Goal: Navigation & Orientation: Find specific page/section

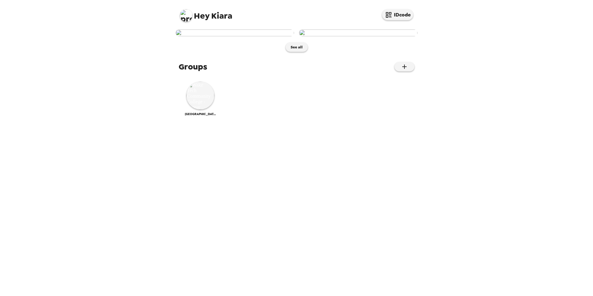
click at [181, 16] on img at bounding box center [186, 15] width 12 height 12
click at [205, 110] on img at bounding box center [201, 96] width 28 height 28
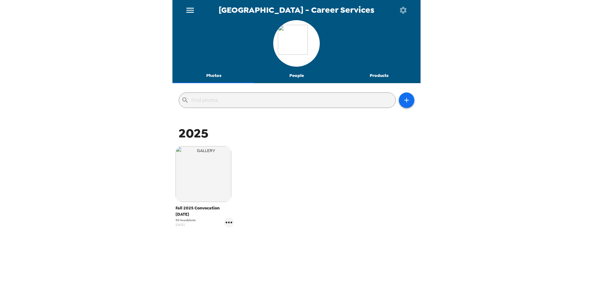
click at [380, 73] on button "Products" at bounding box center [379, 75] width 83 height 15
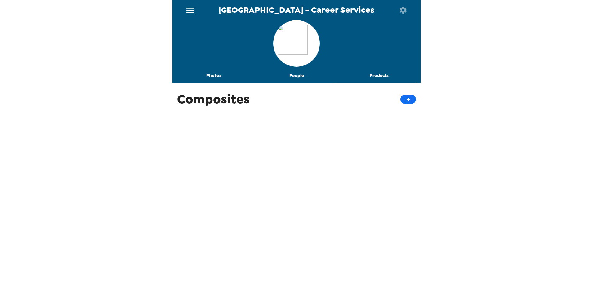
click at [298, 76] on button "People" at bounding box center [296, 75] width 83 height 15
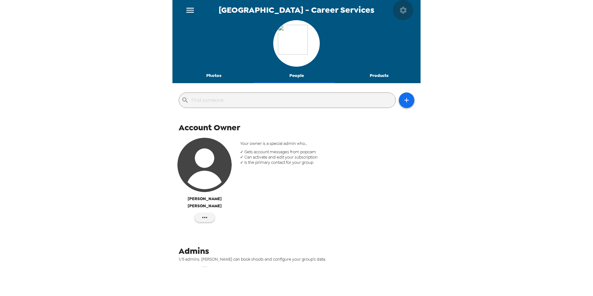
click at [404, 15] on button "button" at bounding box center [403, 10] width 20 height 20
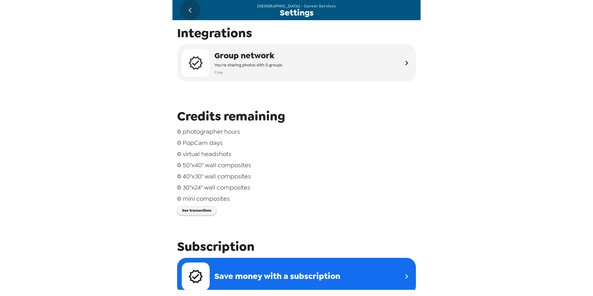
click at [190, 11] on icon "go back" at bounding box center [190, 10] width 10 height 10
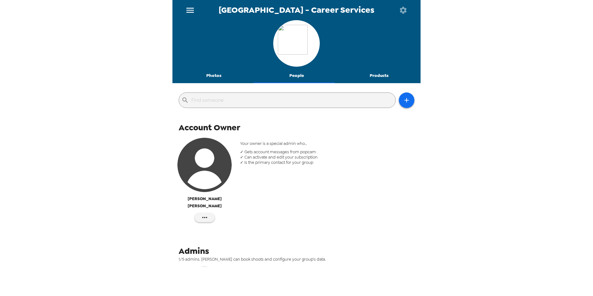
click at [190, 11] on icon "menu" at bounding box center [190, 10] width 10 height 10
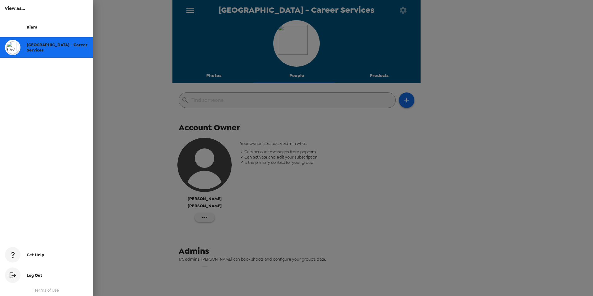
click at [48, 255] on div "Get Help" at bounding box center [57, 254] width 61 height 5
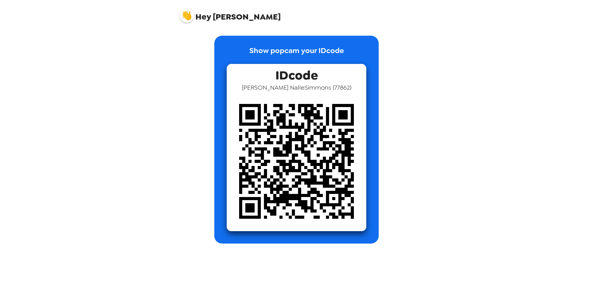
click at [312, 123] on img at bounding box center [297, 162] width 140 height 140
